Goal: Communication & Community: Answer question/provide support

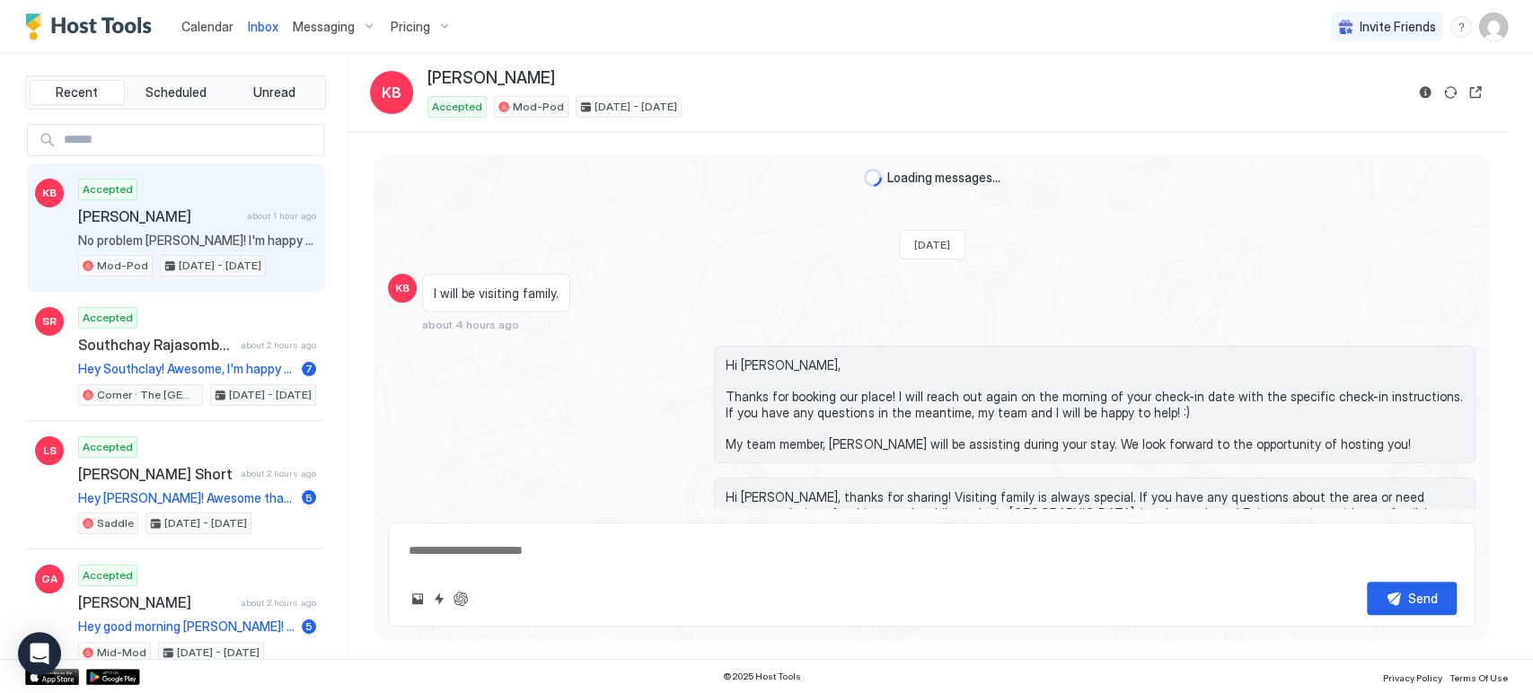
scroll to position [1548, 0]
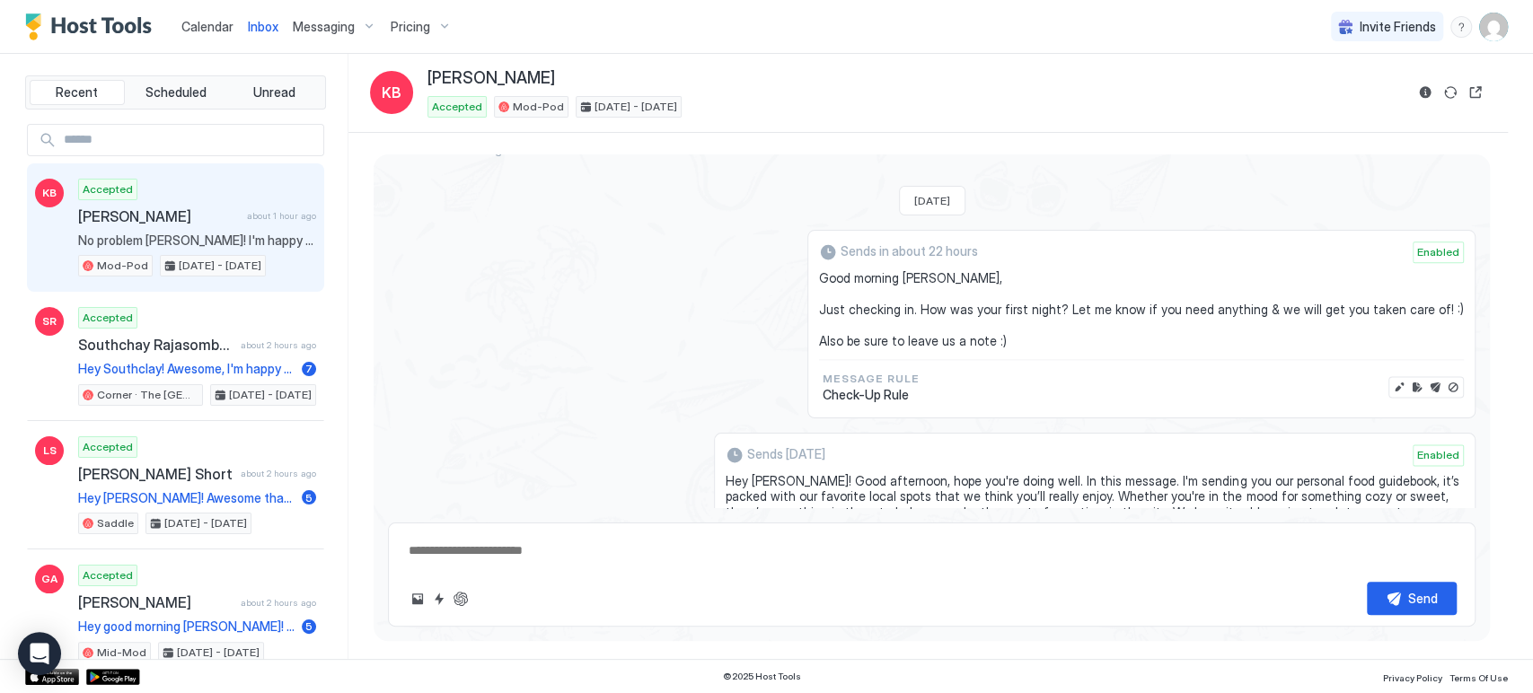
click at [321, 22] on span "Messaging" at bounding box center [324, 27] width 62 height 16
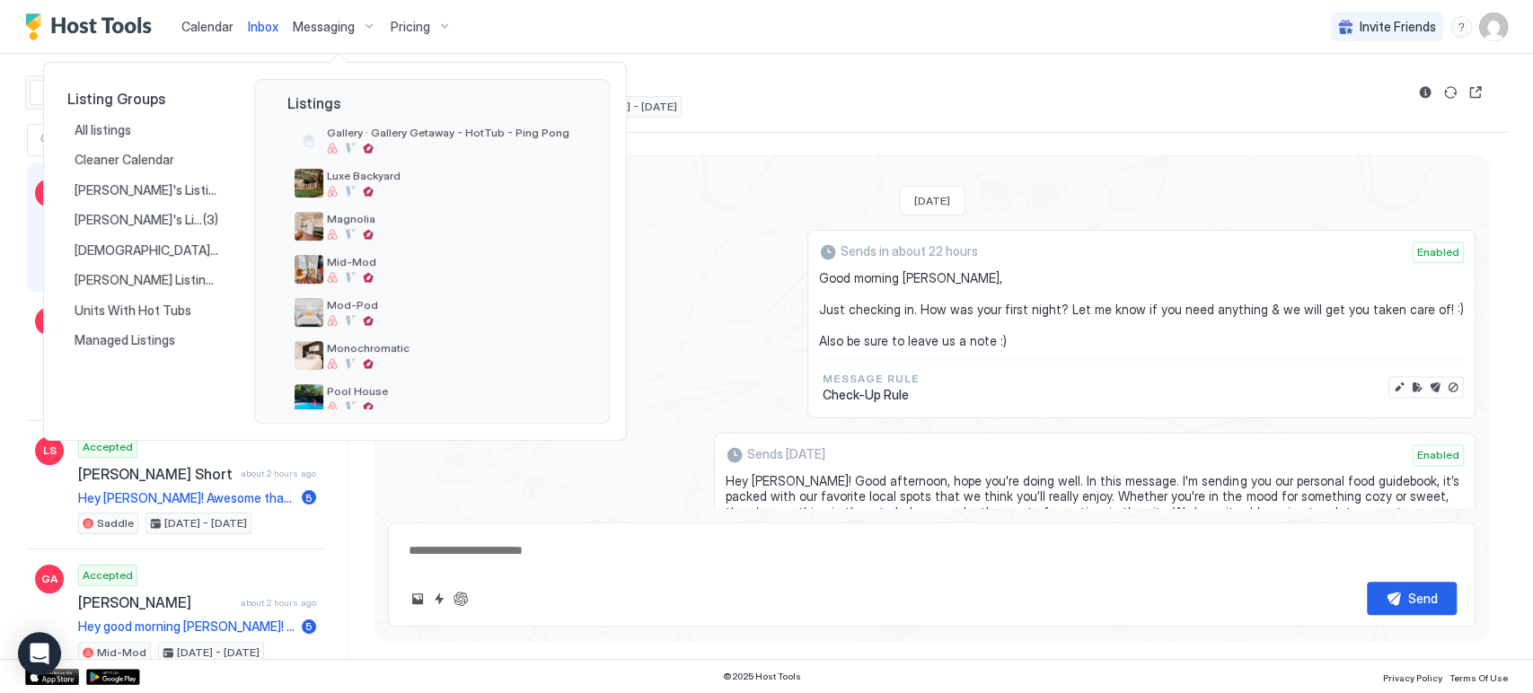
scroll to position [199, 0]
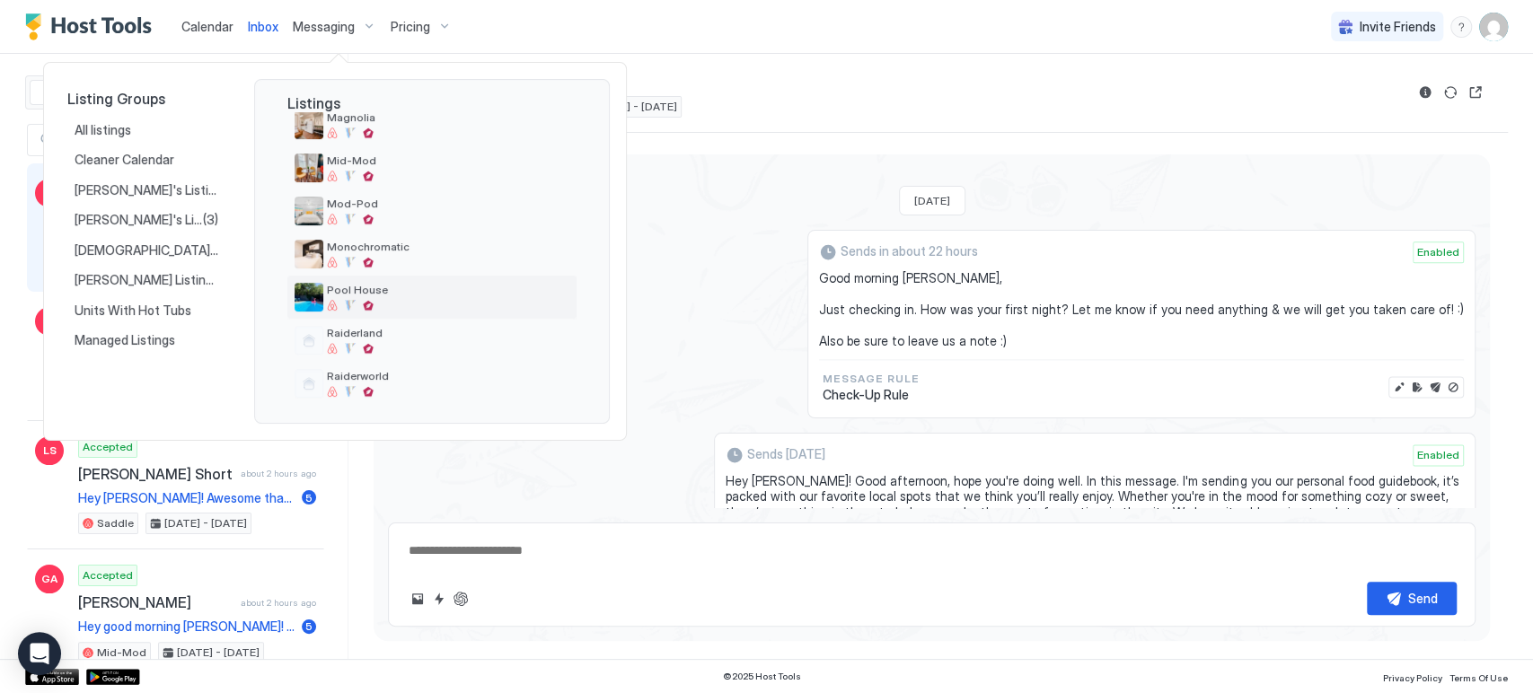
click at [388, 297] on div "Pool House" at bounding box center [448, 297] width 242 height 28
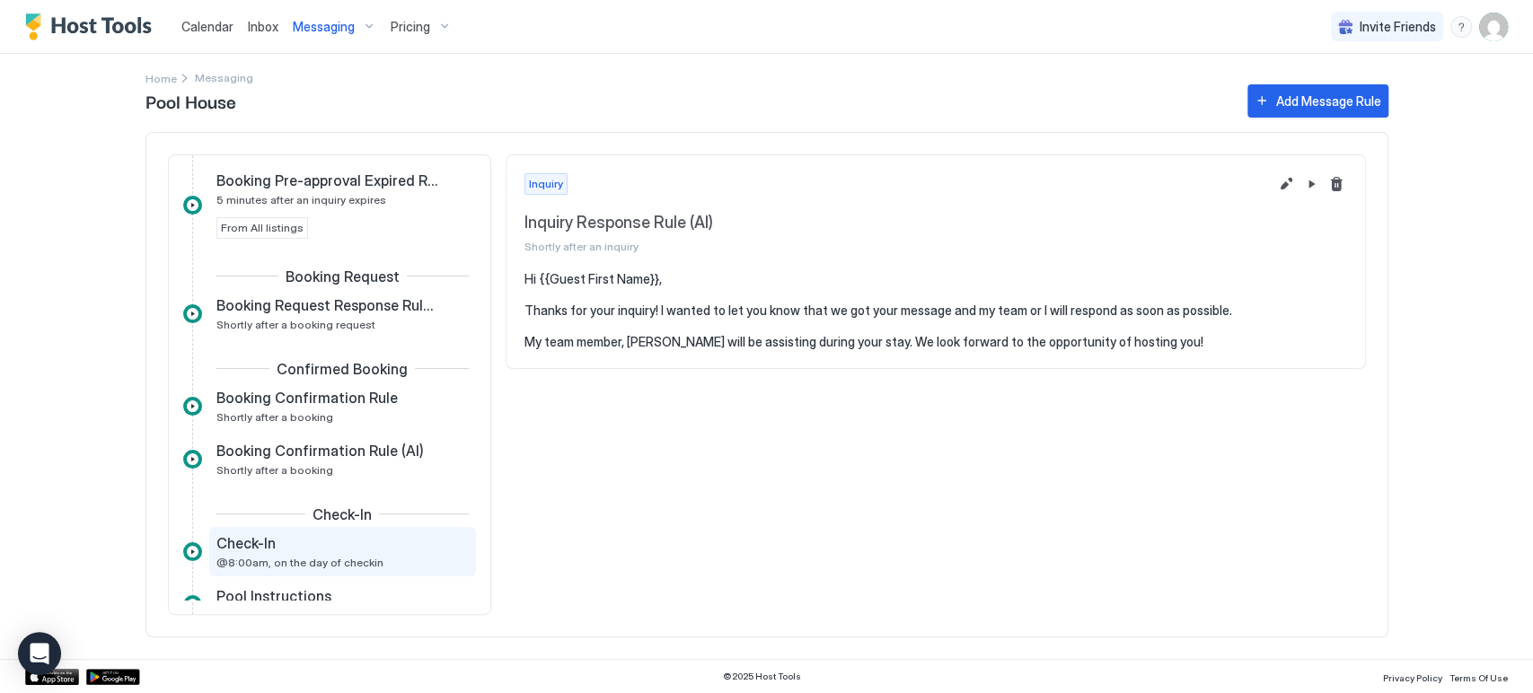
scroll to position [299, 0]
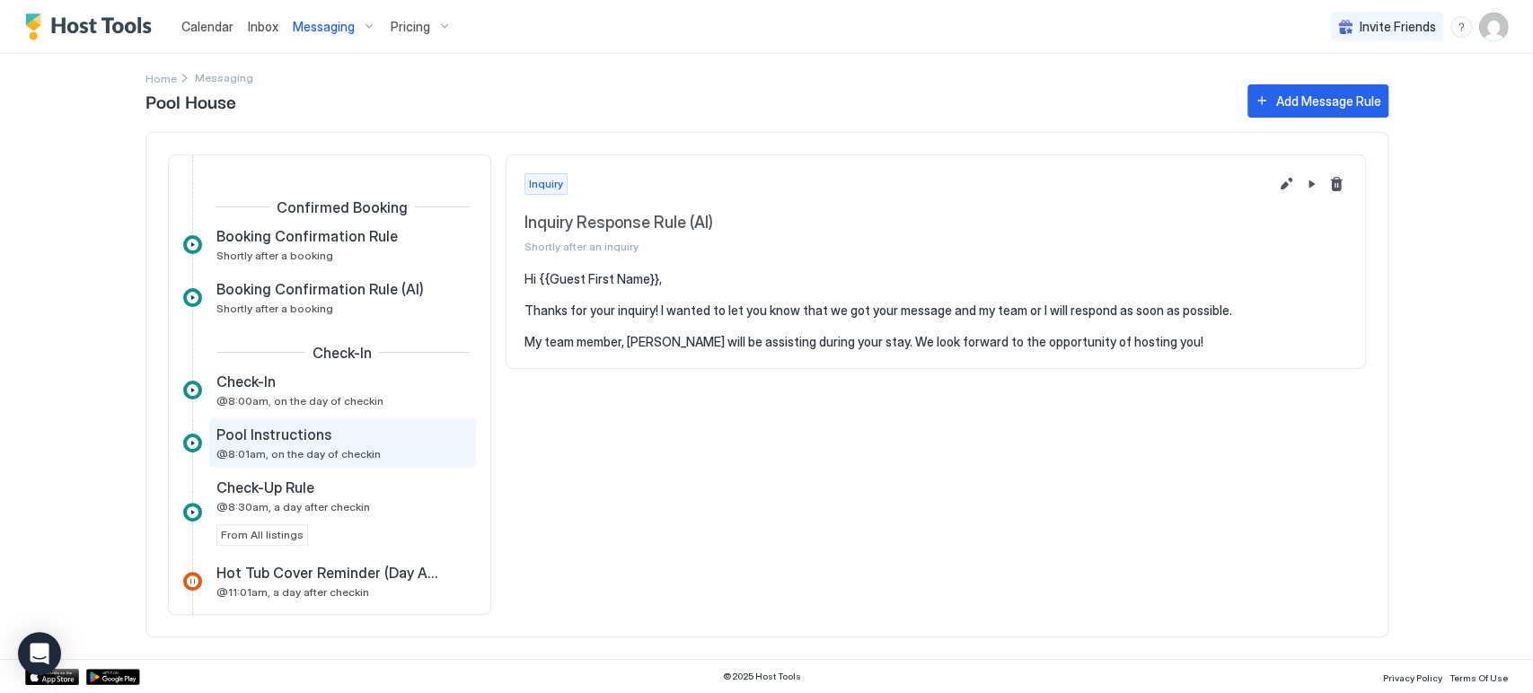
click at [353, 433] on div "Pool Instructions" at bounding box center [329, 435] width 227 height 18
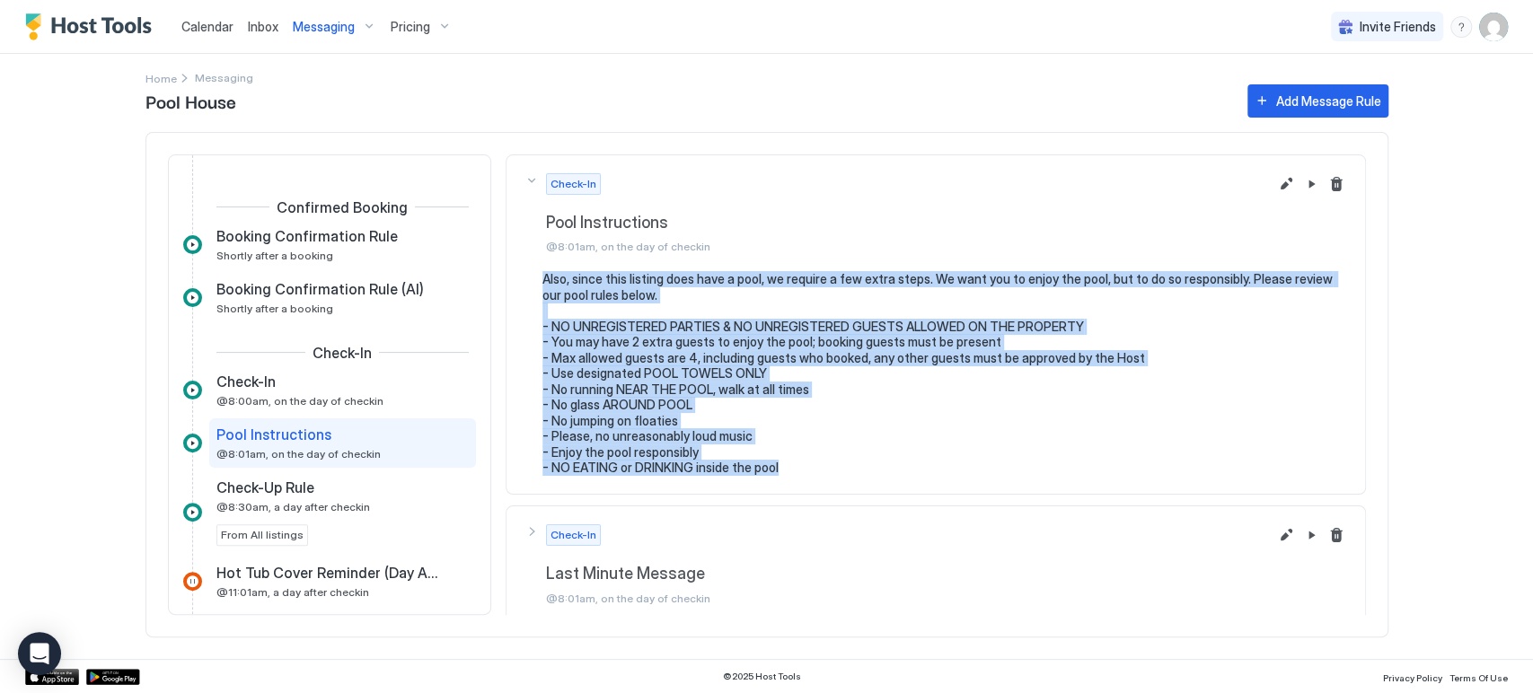
drag, startPoint x: 786, startPoint y: 469, endPoint x: 538, endPoint y: 279, distance: 312.0
click at [538, 279] on div "Also, since this listing does have a pool, we require a few extra steps. We wan…" at bounding box center [935, 373] width 823 height 205
copy pre "Also, since this listing does have a pool, we require a few extra steps. We wan…"
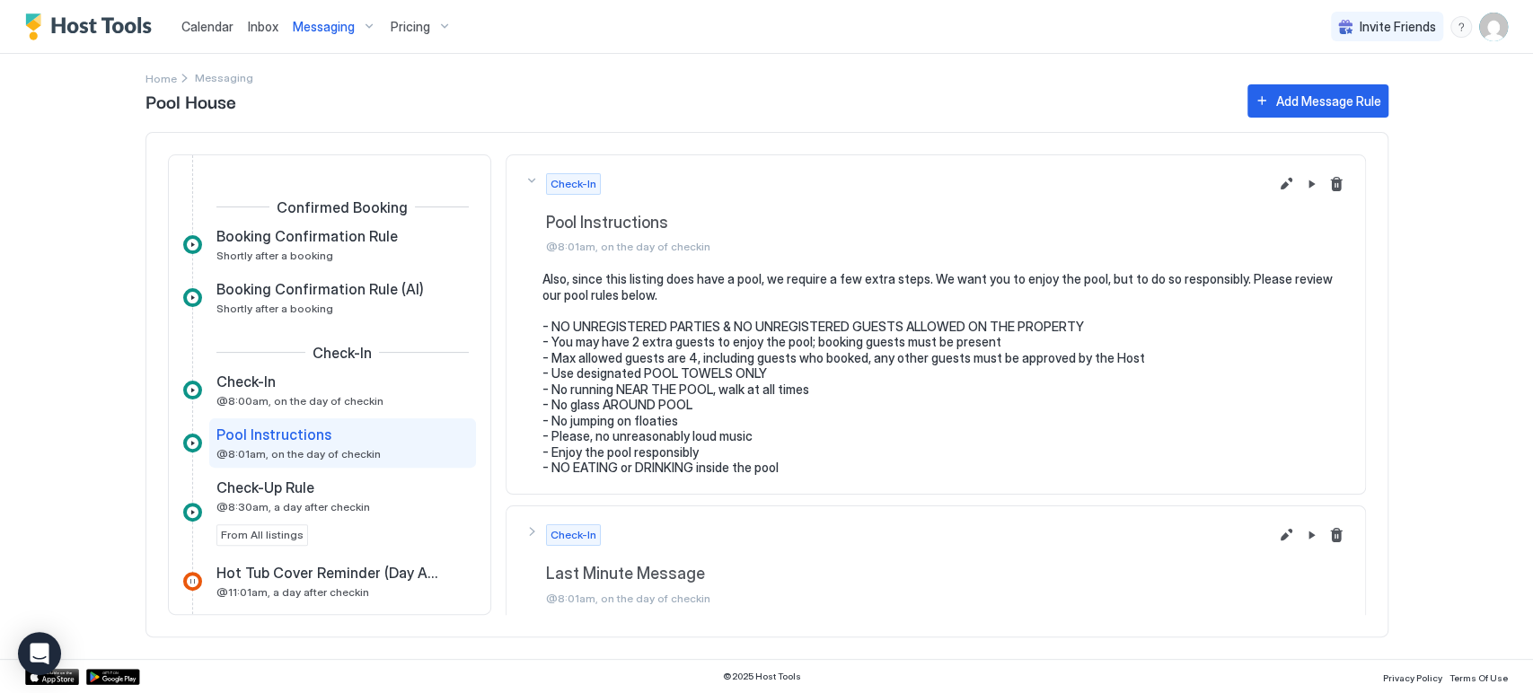
click at [761, 110] on span "Pool House" at bounding box center [687, 100] width 1084 height 27
